Goal: Information Seeking & Learning: Learn about a topic

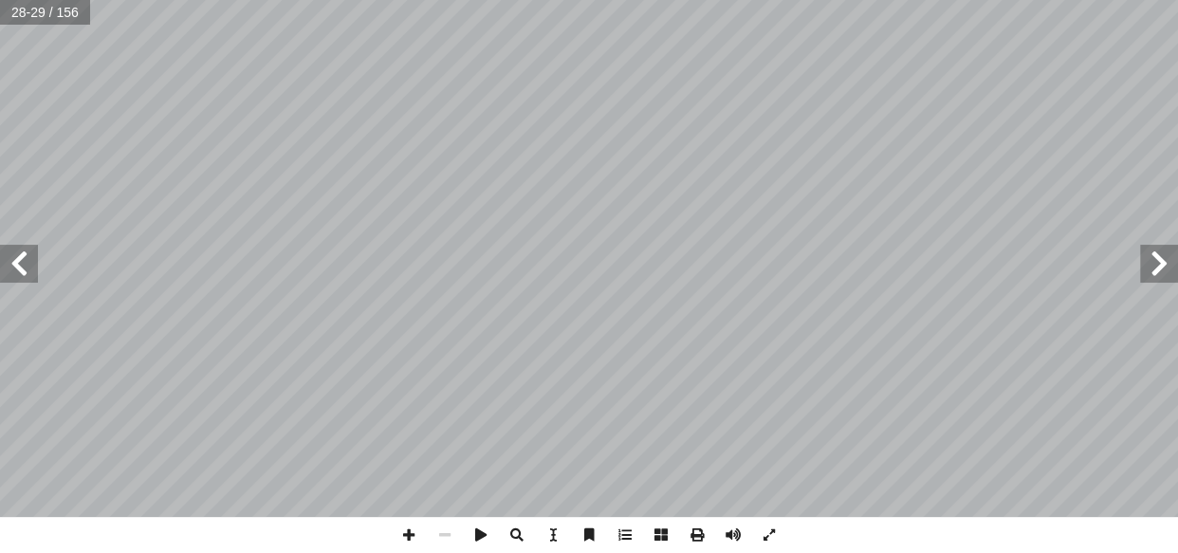
click at [23, 267] on span at bounding box center [19, 264] width 38 height 38
click at [905, 277] on span at bounding box center [1159, 264] width 38 height 38
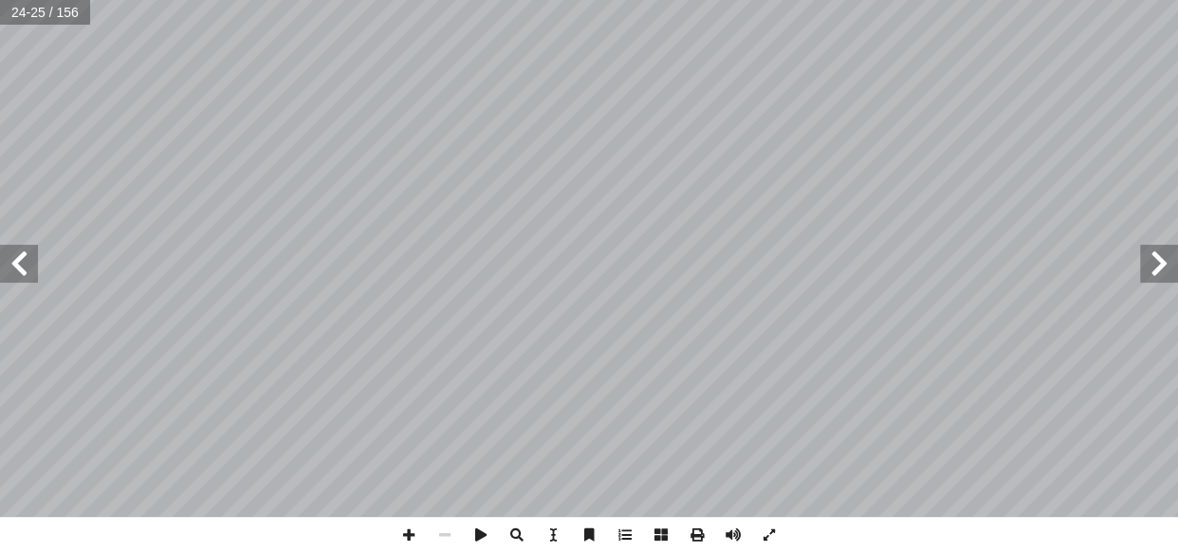
click at [0, 267] on span at bounding box center [19, 264] width 38 height 38
click at [405, 535] on span at bounding box center [409, 535] width 36 height 36
click at [403, 538] on span at bounding box center [409, 535] width 36 height 36
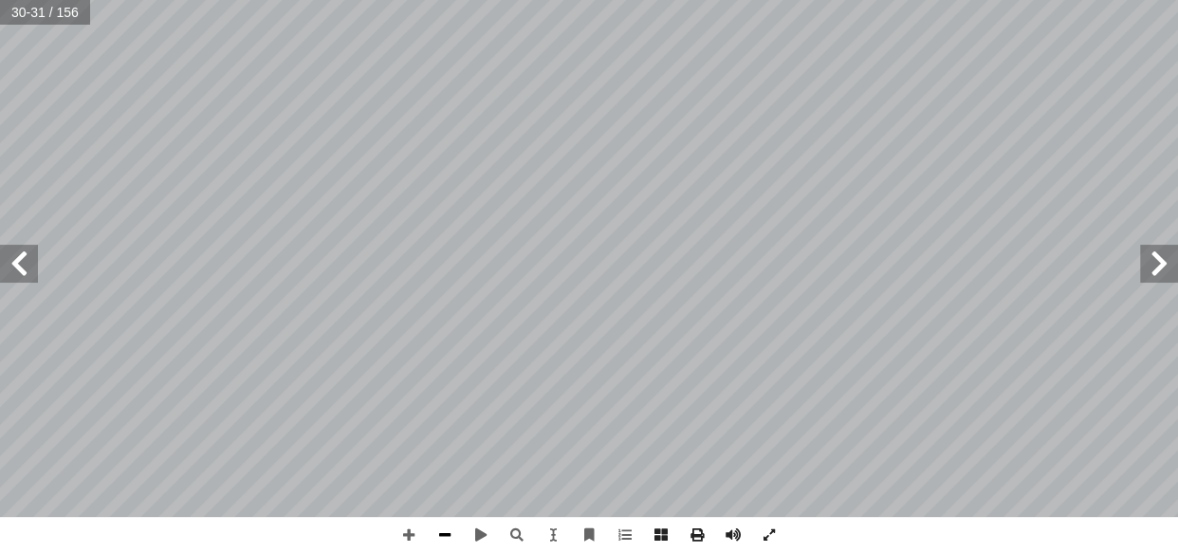
click at [445, 524] on span at bounding box center [445, 535] width 36 height 36
click at [28, 257] on span at bounding box center [19, 264] width 38 height 38
click at [905, 266] on span at bounding box center [1159, 264] width 38 height 38
click at [408, 536] on span at bounding box center [409, 535] width 36 height 36
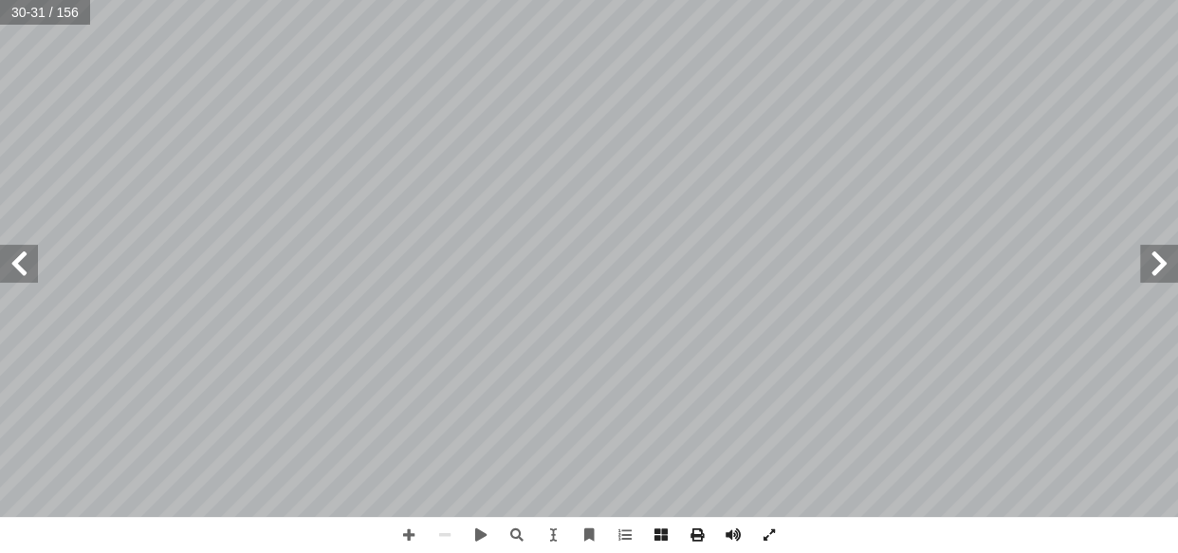
click at [32, 267] on span at bounding box center [19, 264] width 38 height 38
click at [25, 263] on span at bounding box center [19, 264] width 38 height 38
click at [905, 282] on span at bounding box center [1159, 264] width 38 height 38
